Goal: Task Accomplishment & Management: Complete application form

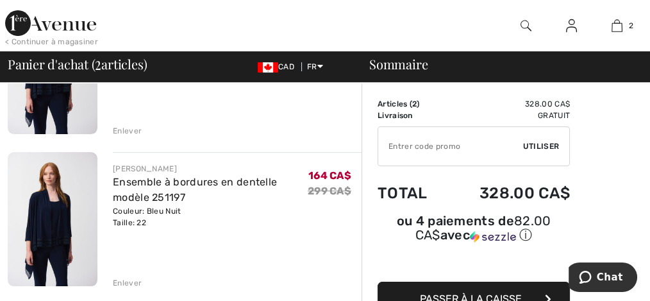
scroll to position [257, 0]
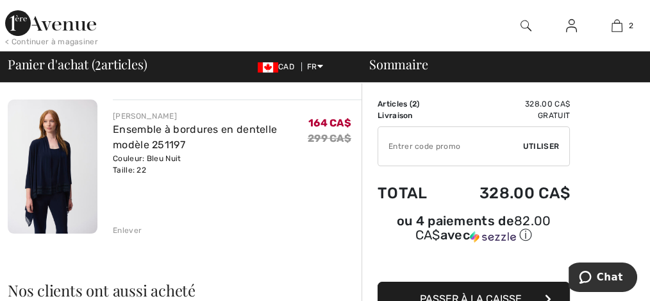
click at [133, 230] on div "Enlever" at bounding box center [127, 231] width 29 height 12
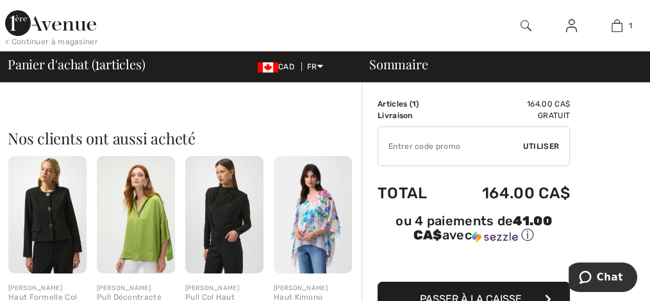
type input "NEW15"
type input "FLASH15"
type input "NEW10"
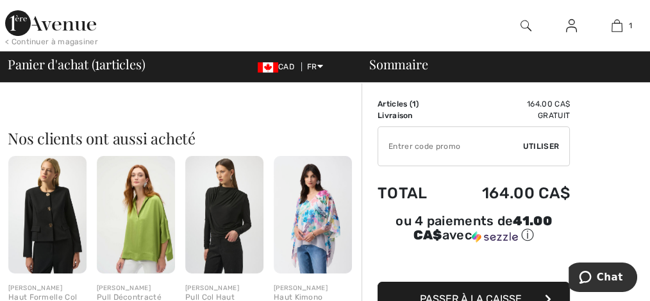
type input "FREEXPRESS"
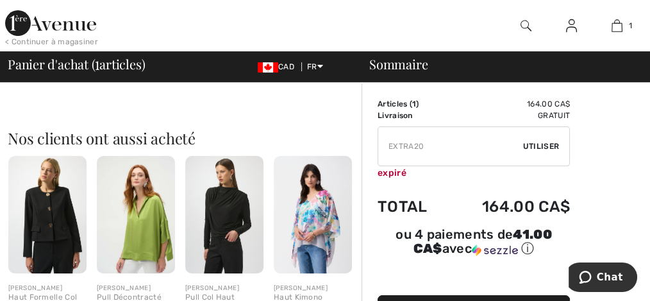
type input "FREEDENIMBAG"
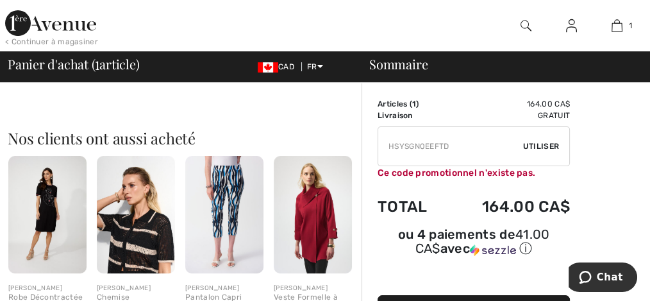
type input "PANTSVIP"
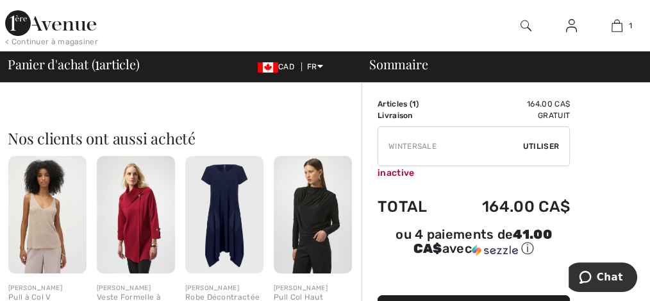
type input "NEW15"
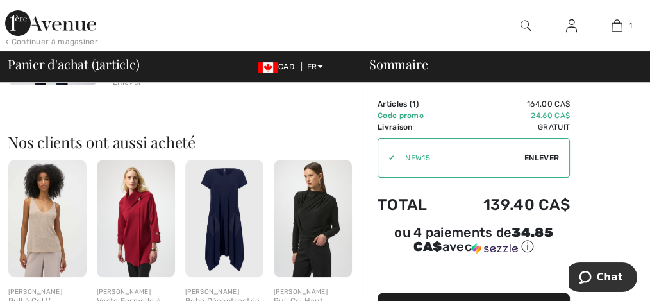
scroll to position [257, 0]
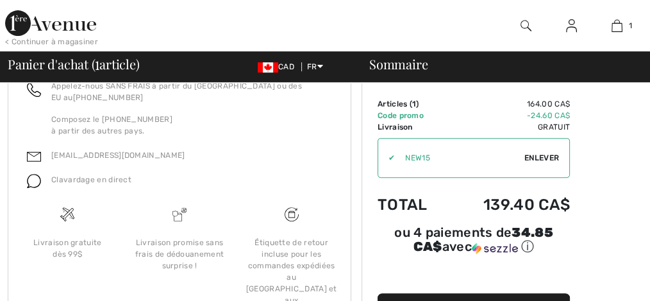
scroll to position [16, 0]
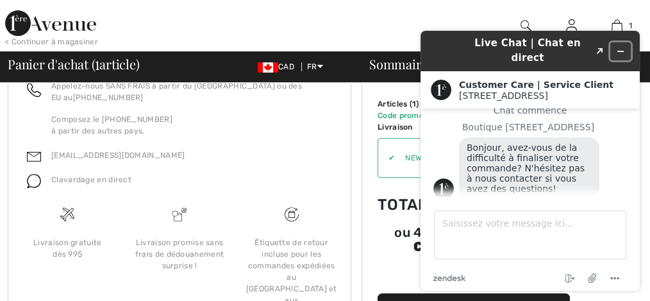
click at [622, 51] on icon "Réduire le widget" at bounding box center [621, 51] width 6 height 0
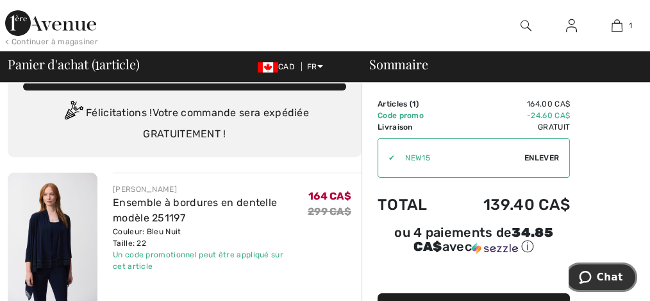
scroll to position [13, 0]
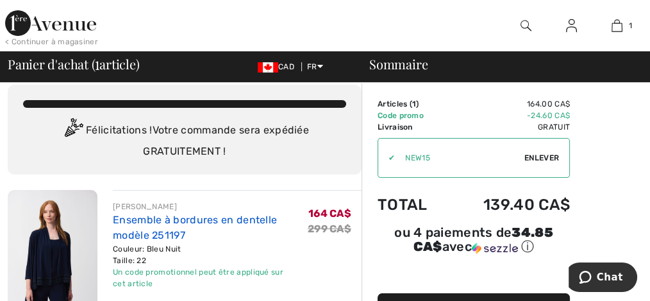
click at [145, 222] on link "Ensemble à bordures en dentelle modèle 251197" at bounding box center [195, 228] width 164 height 28
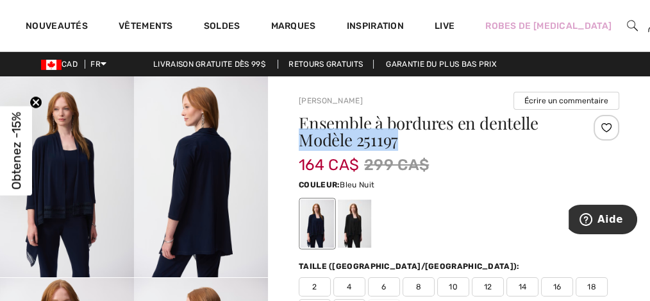
drag, startPoint x: 301, startPoint y: 137, endPoint x: 397, endPoint y: 138, distance: 96.2
click at [397, 138] on h1 "Ensemble à bordures en dentelle Modèle 251197" at bounding box center [432, 131] width 267 height 33
copy h1 "Modèle 251197"
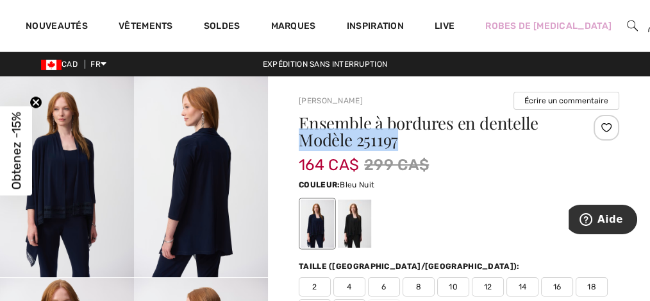
click at [627, 24] on img at bounding box center [632, 25] width 11 height 15
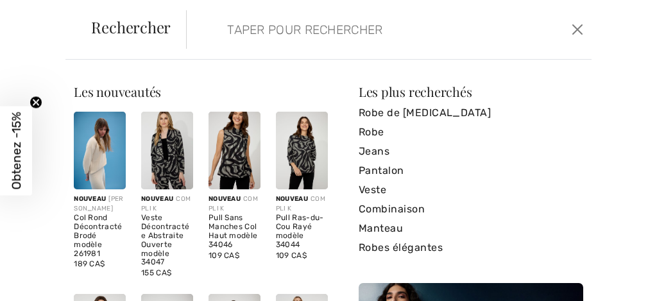
paste input "Modèle 251197"
type input "Modèle 251197"
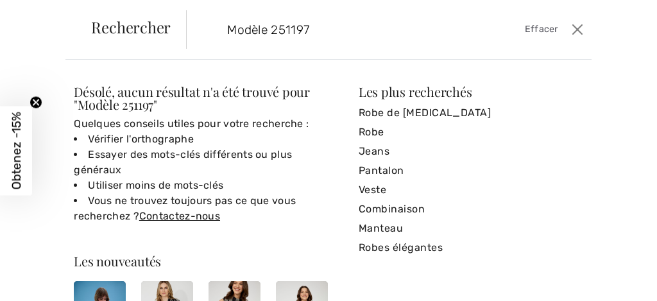
click at [547, 29] on span "Effacer" at bounding box center [541, 29] width 33 height 14
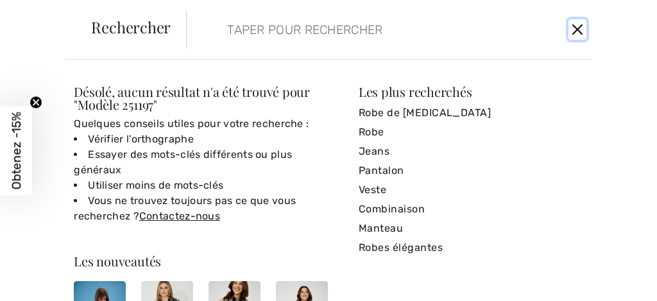
click at [573, 30] on button "Ferme" at bounding box center [577, 29] width 18 height 21
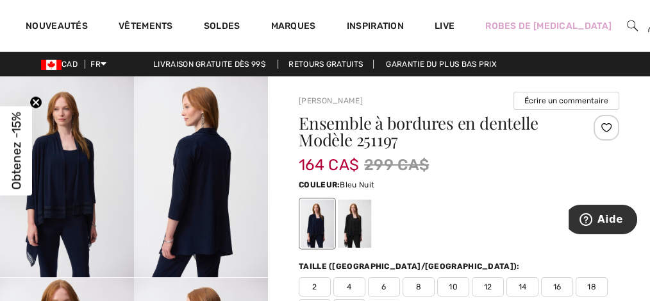
click at [648, 26] on img at bounding box center [653, 25] width 11 height 15
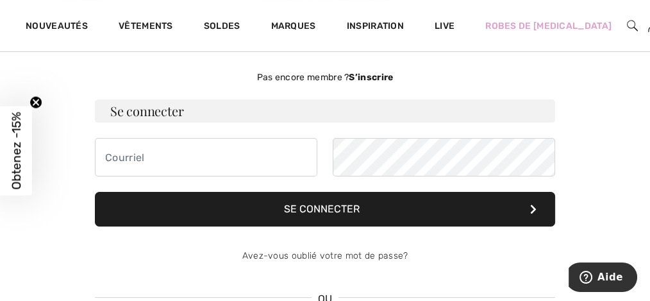
scroll to position [42, 0]
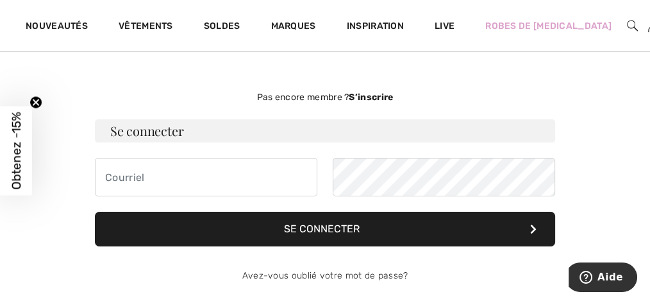
click at [389, 96] on strong "S’inscrire" at bounding box center [371, 97] width 44 height 11
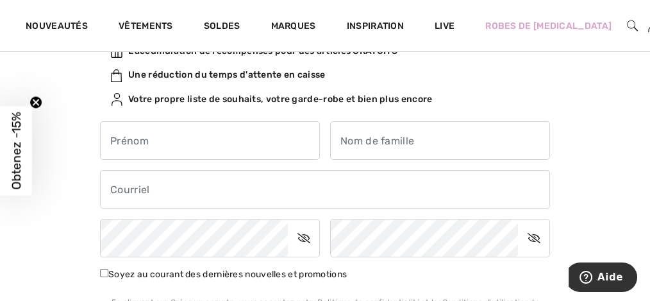
scroll to position [171, 0]
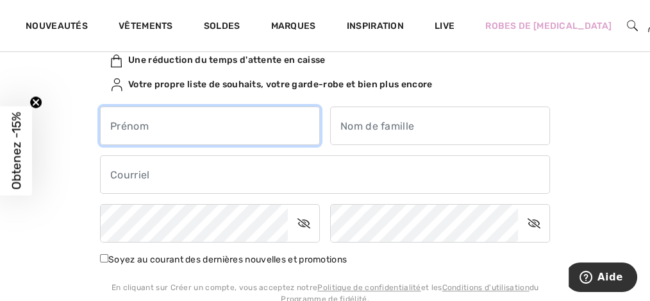
click at [227, 117] on input "text" at bounding box center [210, 125] width 220 height 38
type input "Micheline"
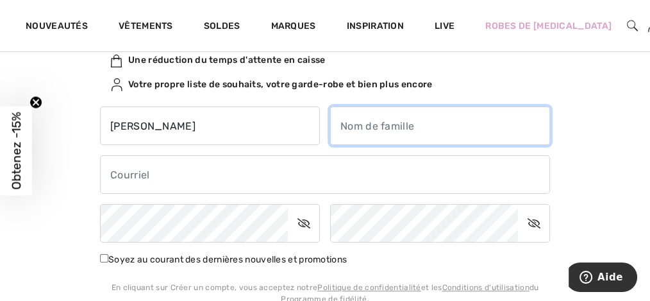
type input "Audet"
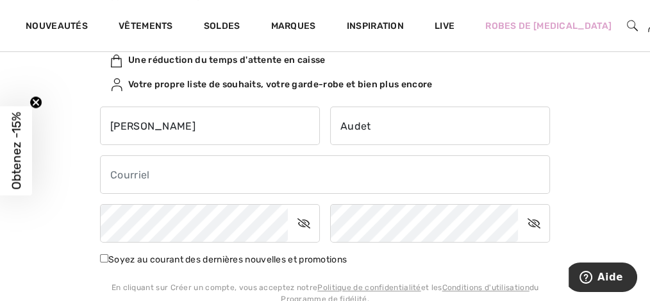
type input "audmi393@sympatico.ca"
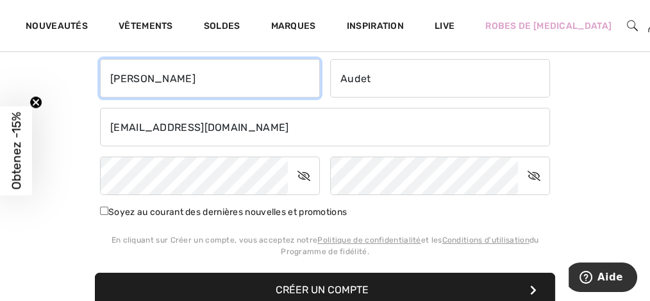
scroll to position [214, 0]
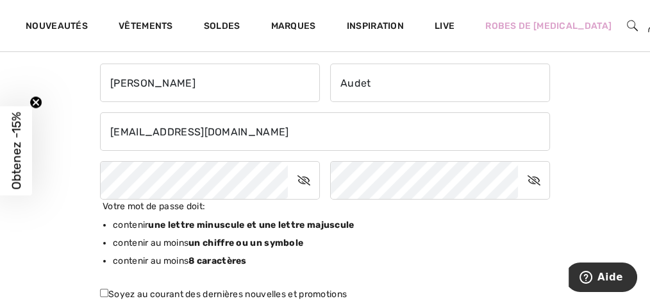
click at [301, 180] on icon at bounding box center [304, 180] width 32 height 30
click at [533, 183] on icon at bounding box center [534, 180] width 32 height 30
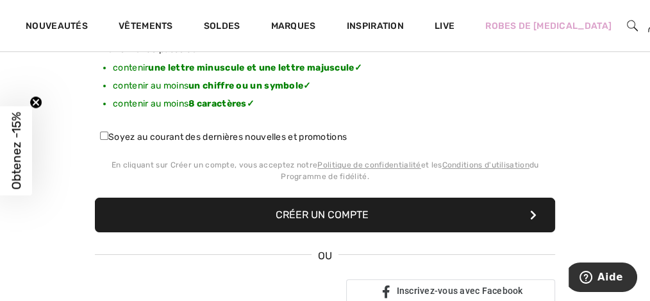
scroll to position [385, 0]
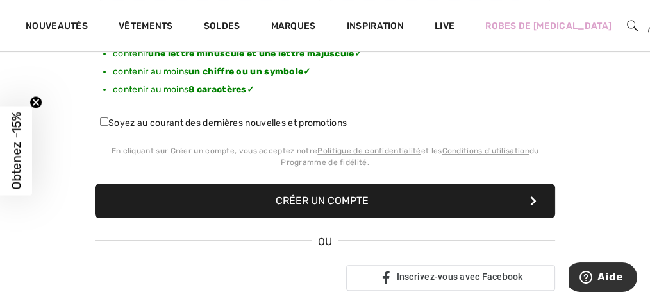
click at [103, 121] on input "Soyez au courant des dernières nouvelles et promotions" at bounding box center [104, 121] width 8 height 8
checkbox input "true"
click at [342, 202] on button "Créer un compte" at bounding box center [325, 200] width 461 height 35
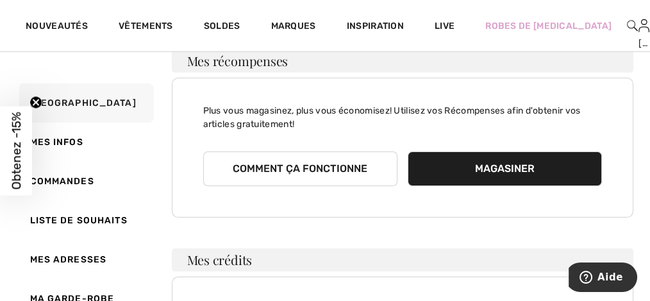
scroll to position [85, 0]
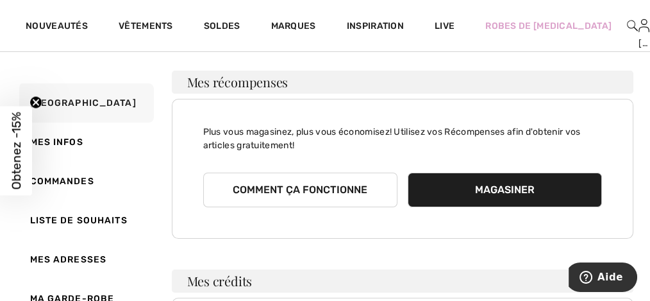
click at [306, 189] on button "Comment ça fonctionne" at bounding box center [300, 190] width 194 height 35
